Goal: Navigation & Orientation: Find specific page/section

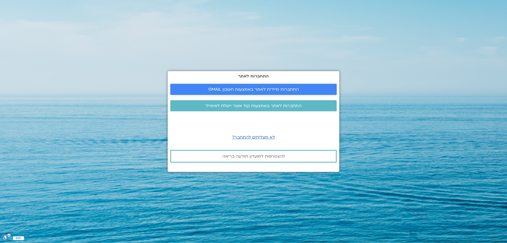
click at [240, 92] on span "התחברות מיידית לאתר באמצעות חשבון GMAIL" at bounding box center [253, 89] width 91 height 5
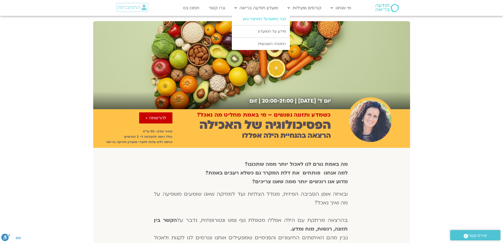
click at [279, 18] on link "כבר במועדון? התחבר כאן" at bounding box center [261, 19] width 58 height 12
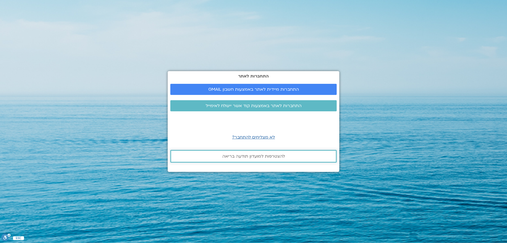
click at [255, 156] on span "להצטרפות למועדון תודעה בריאה" at bounding box center [253, 156] width 63 height 5
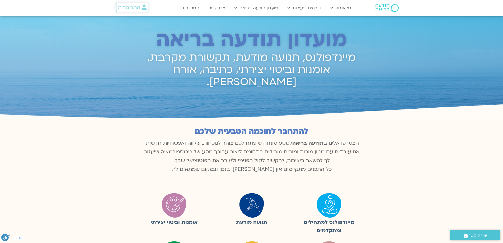
click at [127, 7] on span "התחברות" at bounding box center [129, 7] width 22 height 6
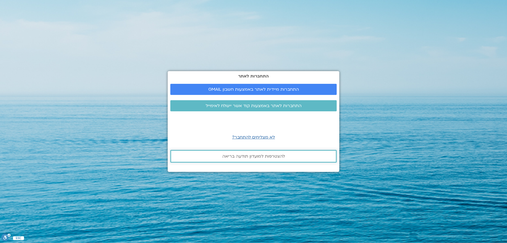
click at [222, 158] on span "להצטרפות למועדון תודעה בריאה" at bounding box center [253, 156] width 152 height 5
click at [246, 156] on span "להצטרפות למועדון תודעה בריאה" at bounding box center [253, 156] width 63 height 5
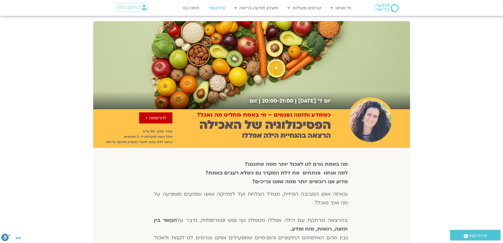
click at [224, 9] on link "צרו קשר" at bounding box center [217, 8] width 22 height 10
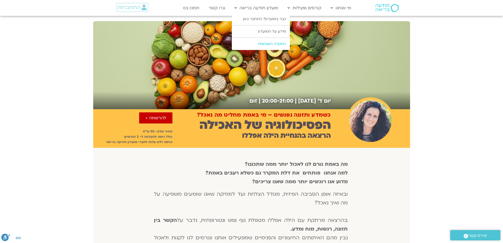
click at [260, 44] on link "התכניה השבועית" at bounding box center [261, 44] width 58 height 12
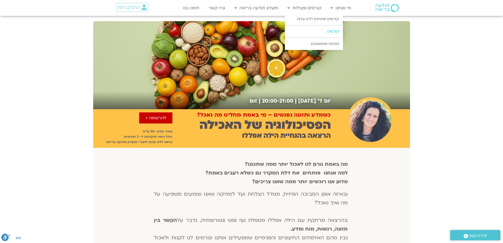
click at [302, 32] on link "קורסים" at bounding box center [314, 31] width 58 height 12
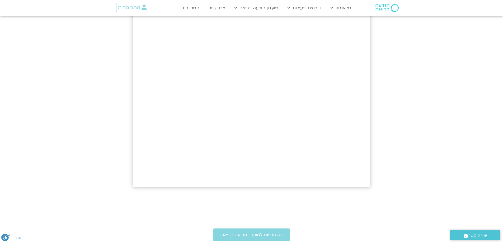
scroll to position [185, 0]
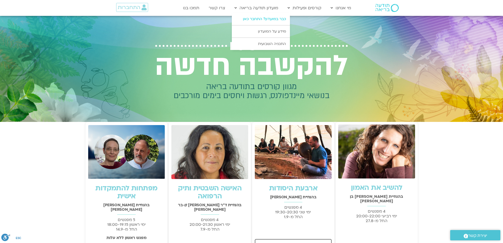
click at [267, 16] on link "כבר במועדון? התחבר כאן" at bounding box center [261, 19] width 58 height 12
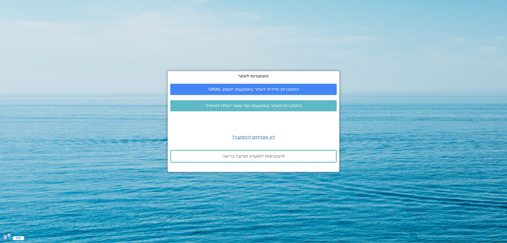
drag, startPoint x: 299, startPoint y: 103, endPoint x: 303, endPoint y: 90, distance: 13.5
click at [303, 90] on span "התחברות מיידית לאתר באמצעות חשבון GMAIL" at bounding box center [254, 89] width 154 height 5
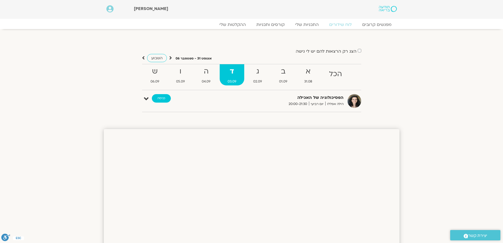
click at [159, 97] on link "כניסה" at bounding box center [161, 98] width 19 height 8
